Goal: Check status

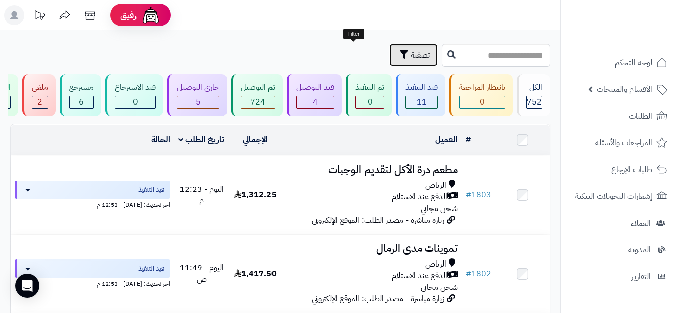
click at [389, 51] on button "تصفية" at bounding box center [413, 55] width 49 height 22
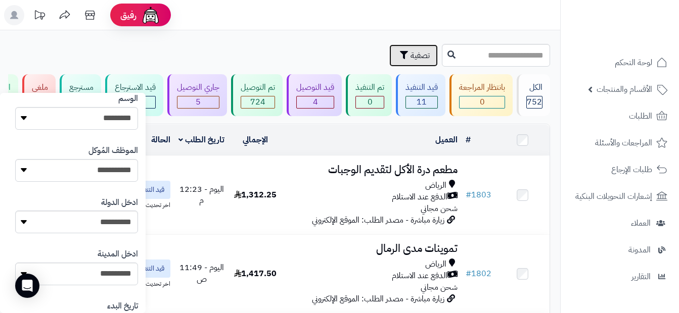
scroll to position [556, 0]
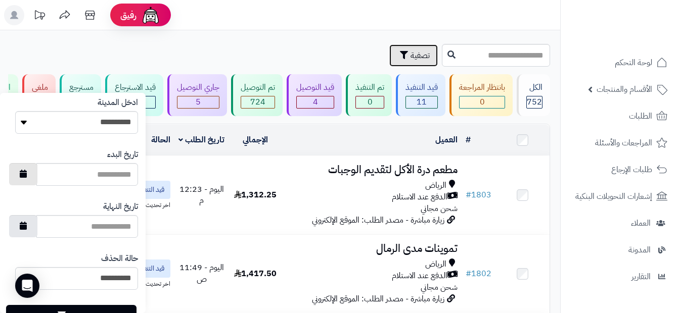
click at [23, 174] on button "button" at bounding box center [23, 174] width 28 height 22
type input "**********"
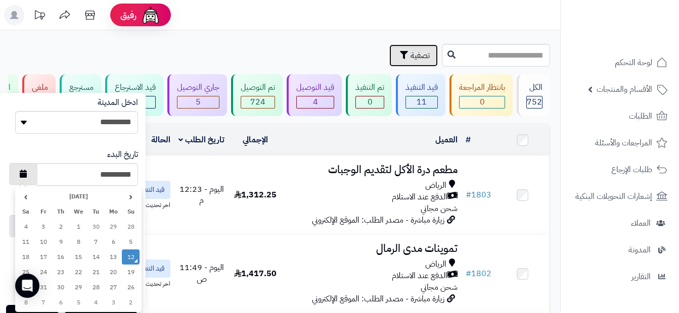
click at [23, 174] on button "button" at bounding box center [23, 174] width 28 height 22
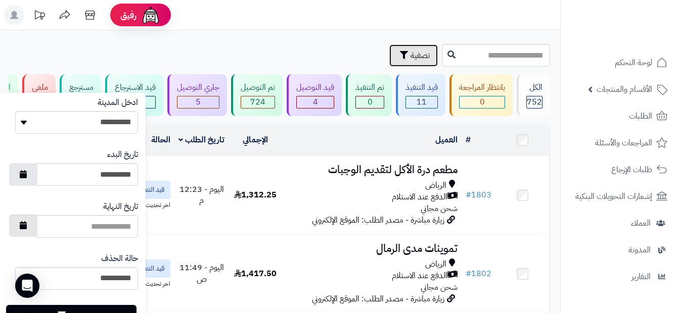
click at [27, 229] on icon "button" at bounding box center [23, 225] width 7 height 8
type input "**********"
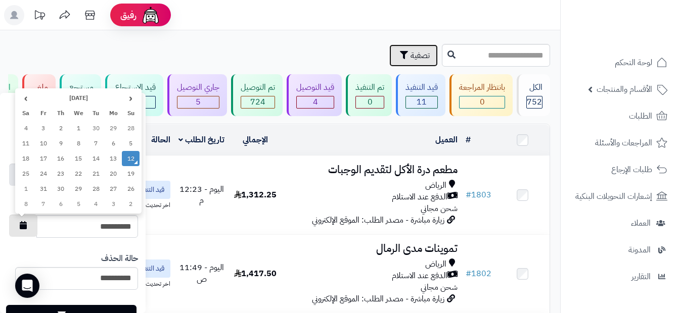
click at [27, 229] on icon "button" at bounding box center [23, 225] width 7 height 8
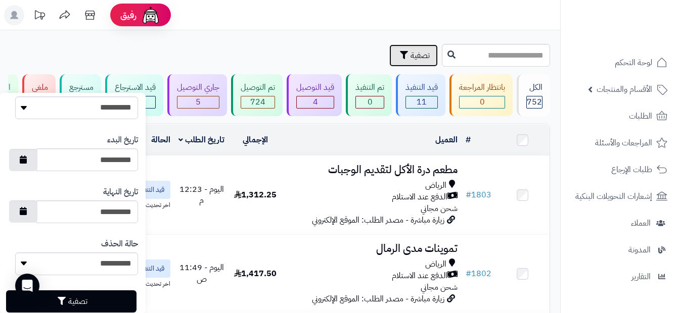
scroll to position [594, 0]
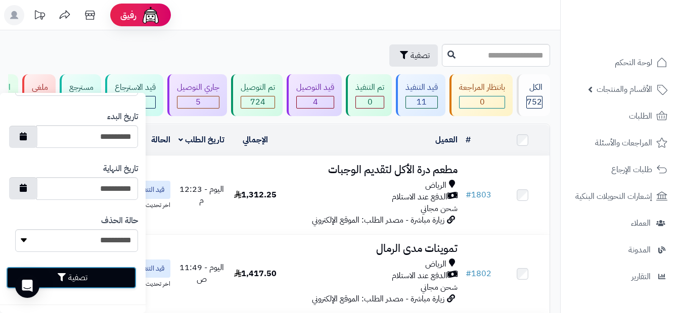
click at [105, 273] on button "تصفية" at bounding box center [71, 278] width 130 height 22
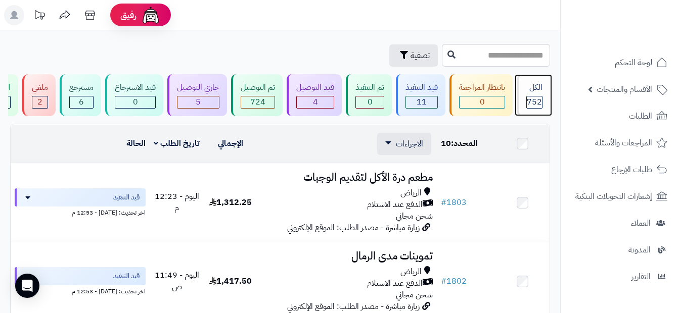
click at [532, 100] on span "752" at bounding box center [533, 102] width 15 height 12
